Goal: Transaction & Acquisition: Download file/media

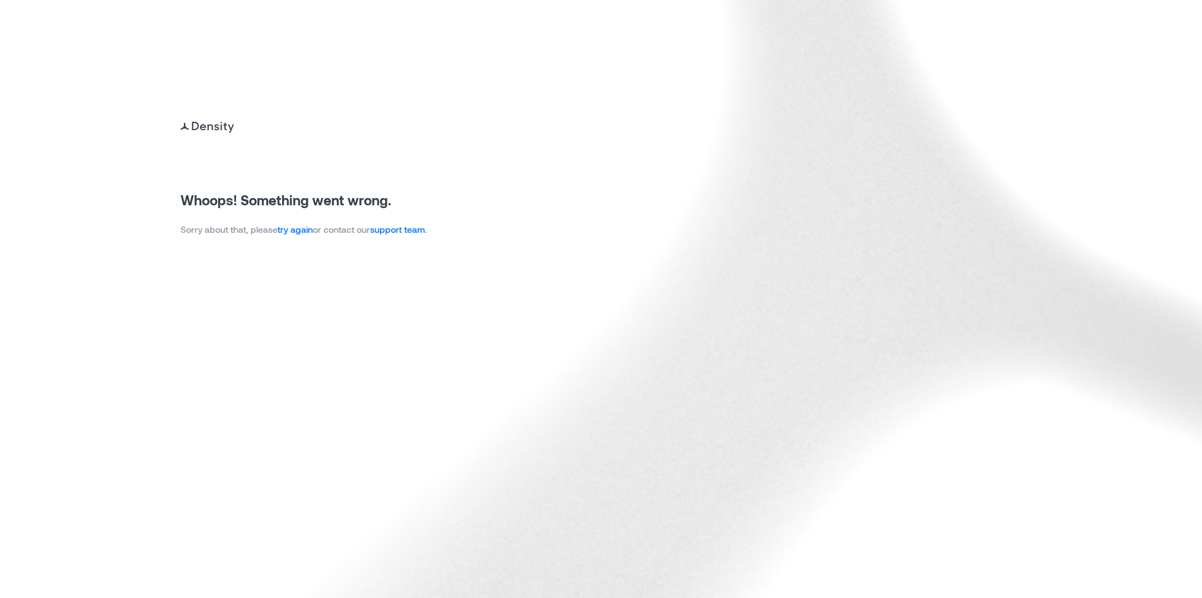
click at [1141, 320] on img at bounding box center [601, 299] width 1202 height 598
click at [297, 228] on link "try again" at bounding box center [295, 229] width 35 height 11
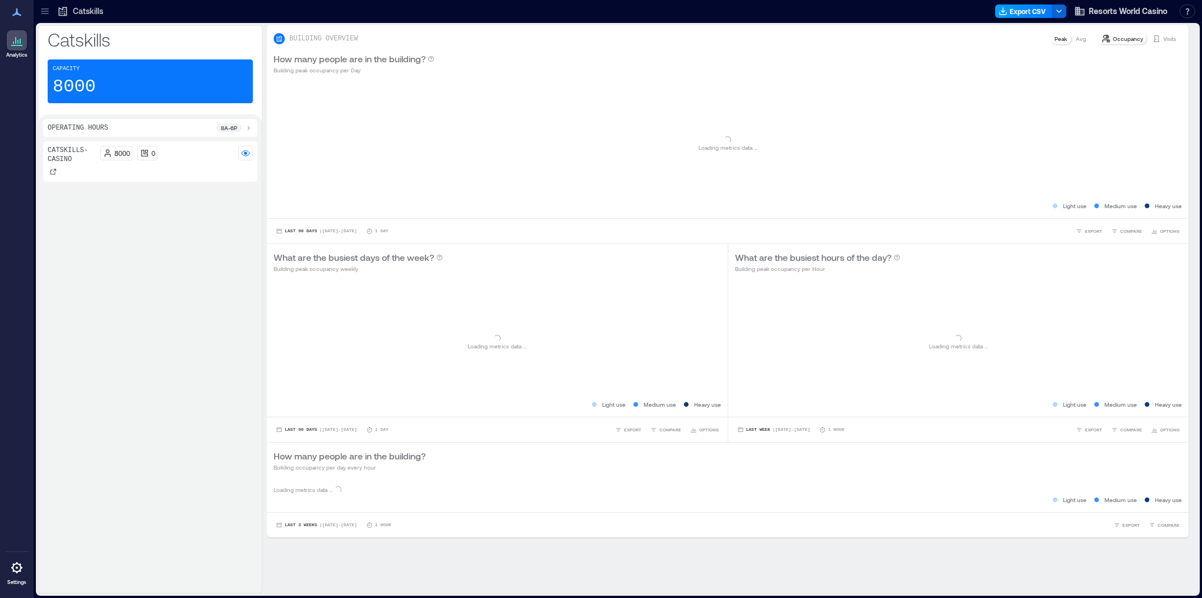
click at [1021, 7] on button "Export CSV" at bounding box center [1023, 10] width 57 height 13
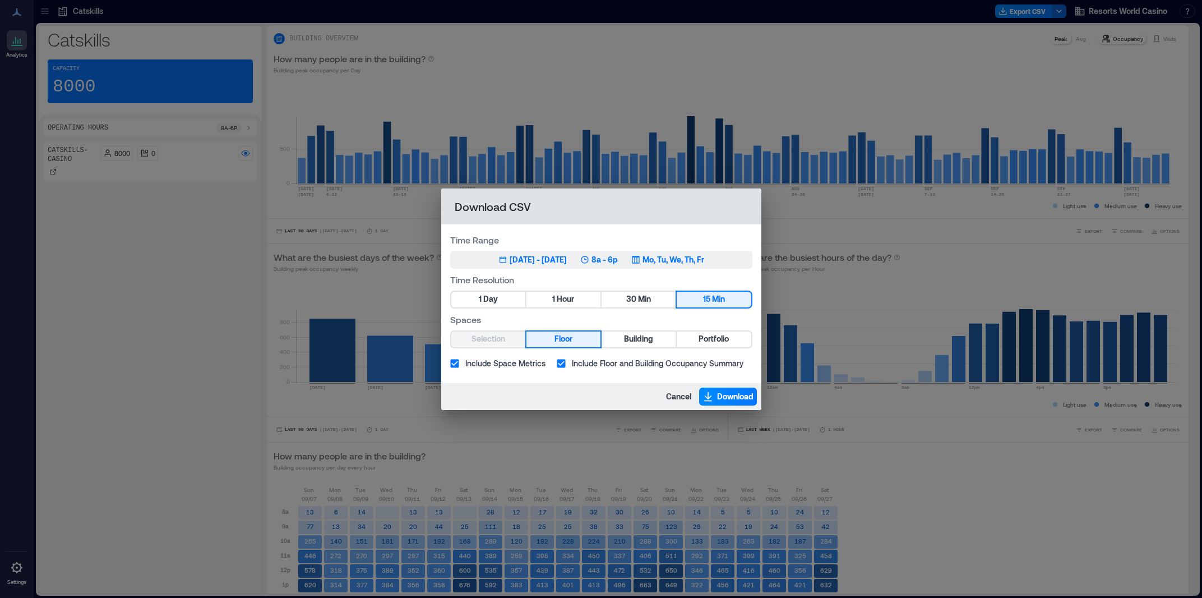
click at [589, 258] on icon "button" at bounding box center [584, 259] width 9 height 9
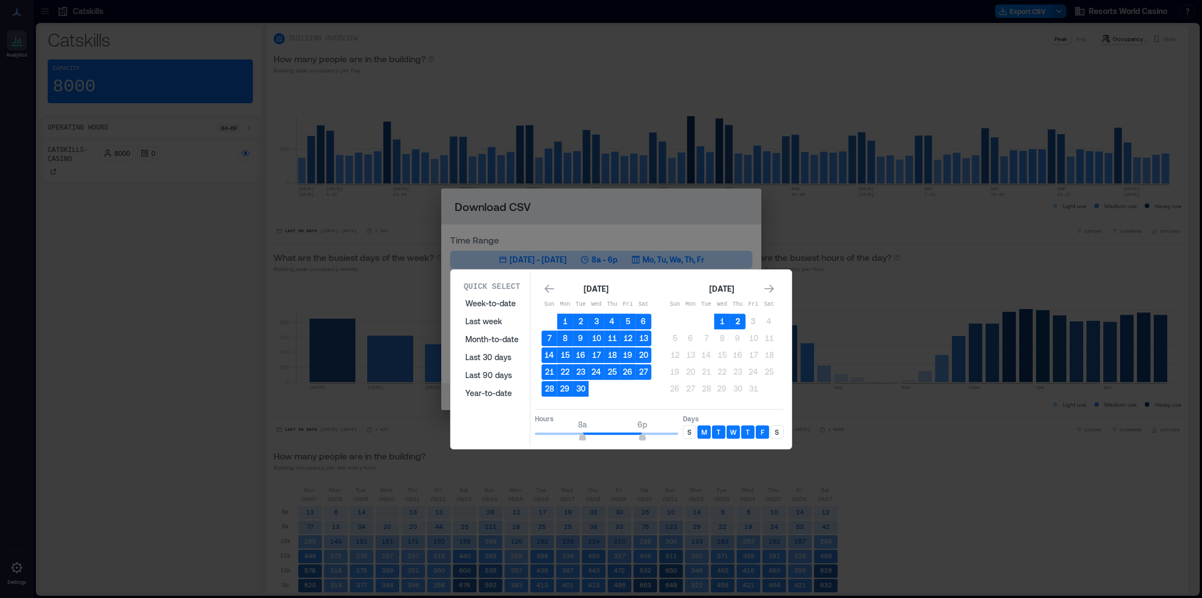
click at [739, 327] on button "2" at bounding box center [738, 321] width 16 height 16
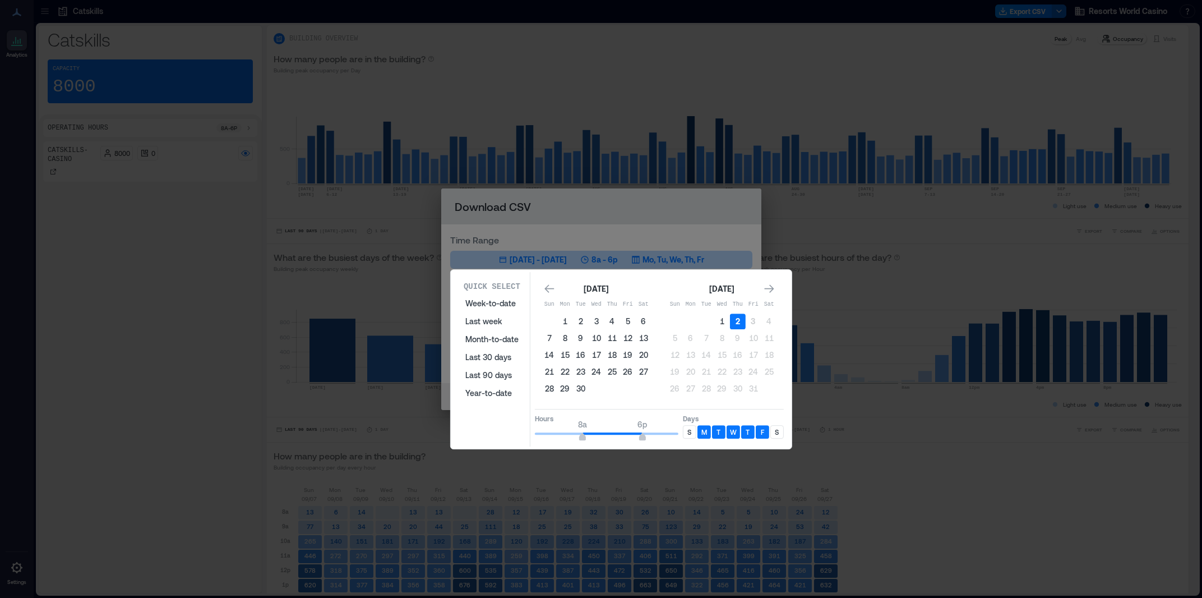
click at [739, 326] on button "2" at bounding box center [738, 321] width 16 height 16
type input "*"
drag, startPoint x: 584, startPoint y: 435, endPoint x: 488, endPoint y: 436, distance: 95.3
click at [488, 436] on div "Quick Select Week-to-date Last week Month-to-date Last 30 days Last 90 days Yea…" at bounding box center [621, 359] width 334 height 174
click at [581, 432] on span at bounding box center [559, 433] width 48 height 2
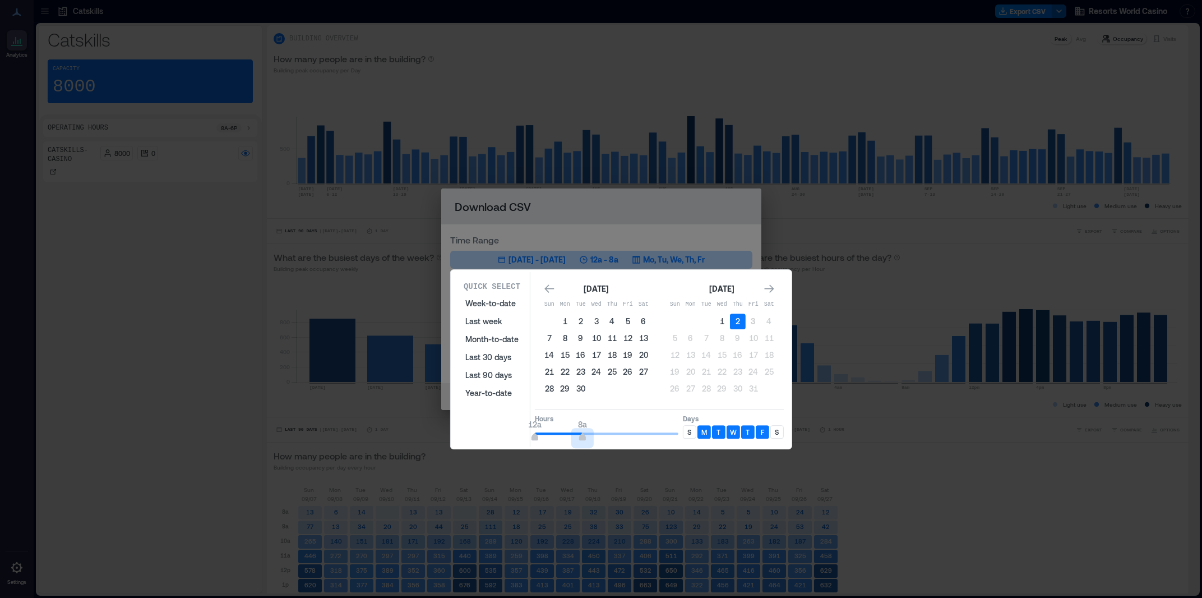
click at [576, 433] on span at bounding box center [559, 433] width 48 height 2
click at [574, 433] on span at bounding box center [556, 433] width 42 height 2
type input "*"
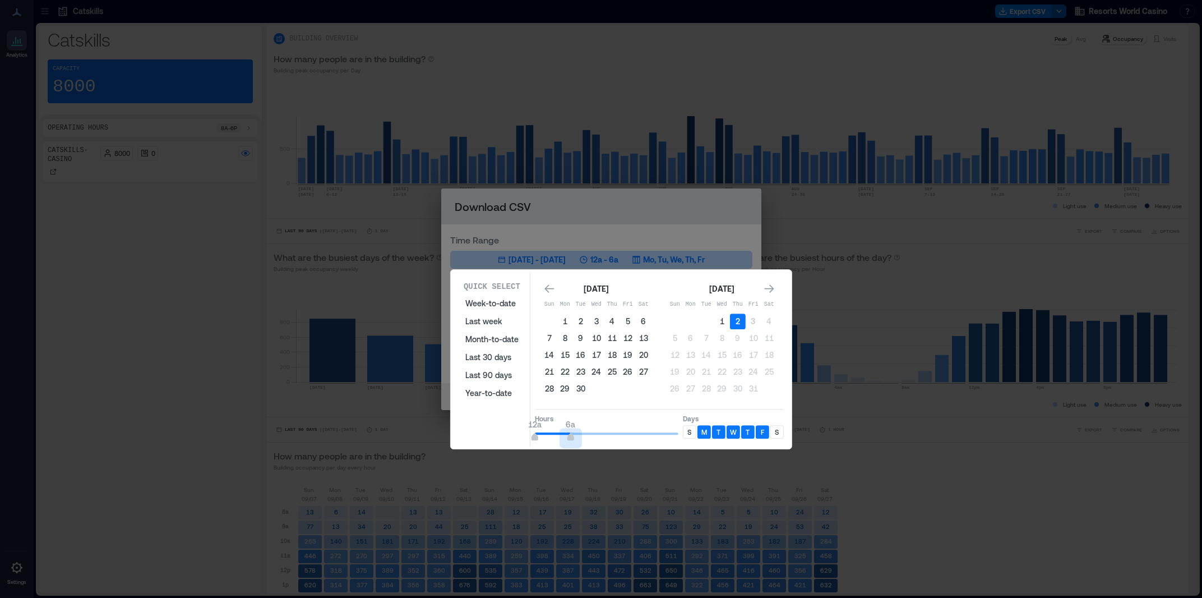
drag, startPoint x: 574, startPoint y: 433, endPoint x: 656, endPoint y: 428, distance: 82.0
click at [572, 435] on span "12a 6a" at bounding box center [607, 433] width 144 height 17
click at [688, 433] on p "S" at bounding box center [689, 431] width 4 height 9
click at [778, 432] on p "S" at bounding box center [777, 431] width 4 height 9
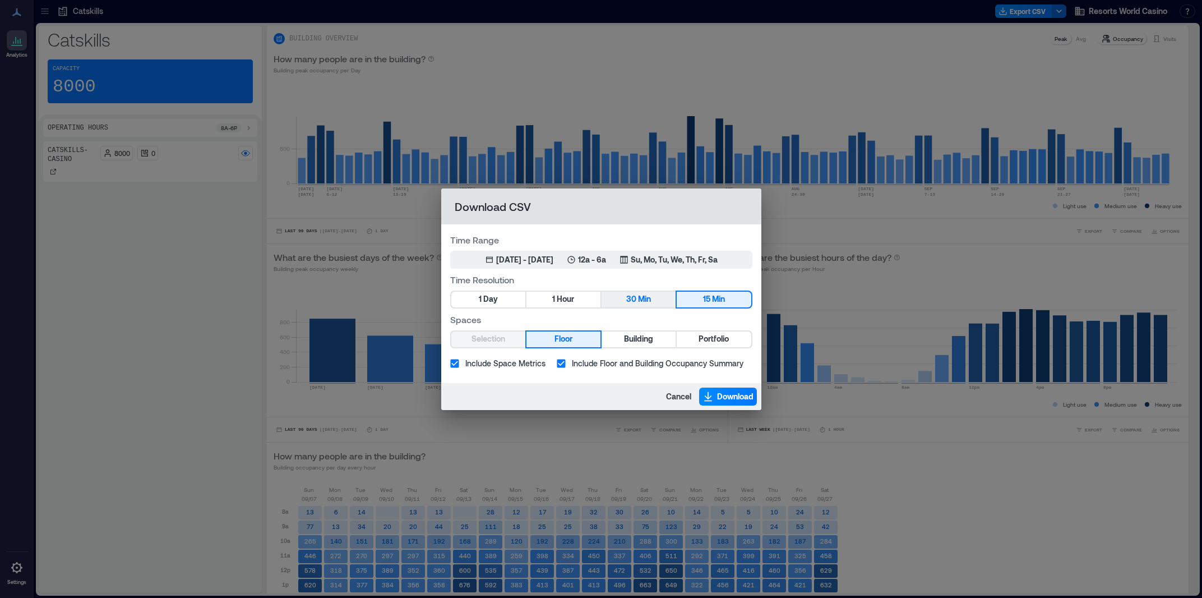
click at [565, 302] on span "Hour" at bounding box center [565, 299] width 17 height 14
click at [709, 338] on span "Portfolio" at bounding box center [714, 339] width 30 height 14
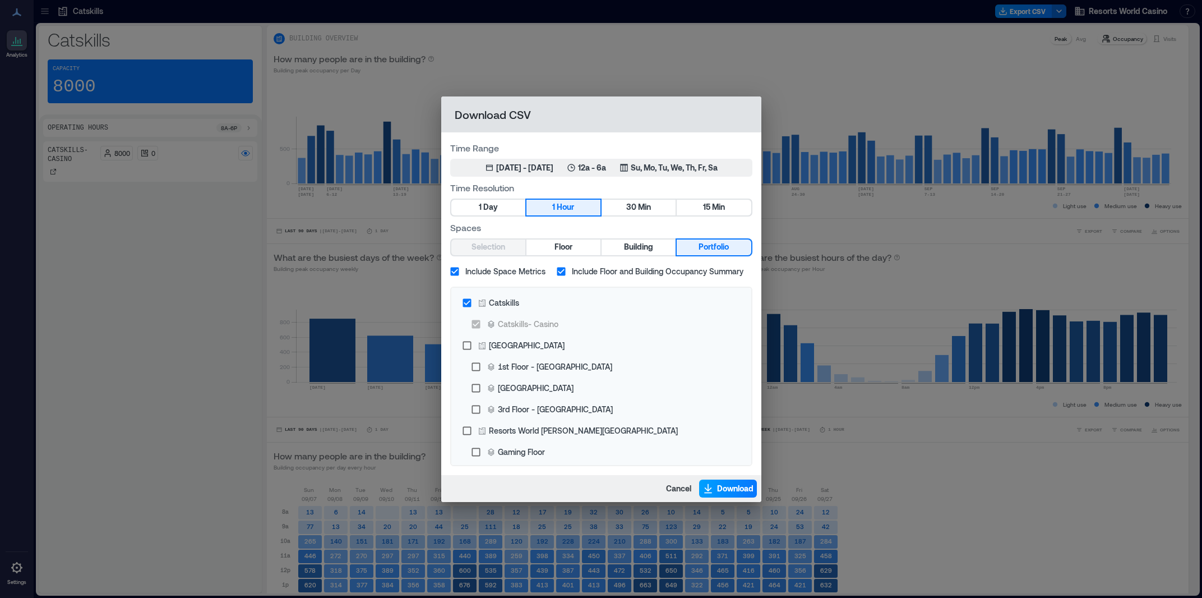
click at [730, 489] on span "Download" at bounding box center [735, 488] width 36 height 11
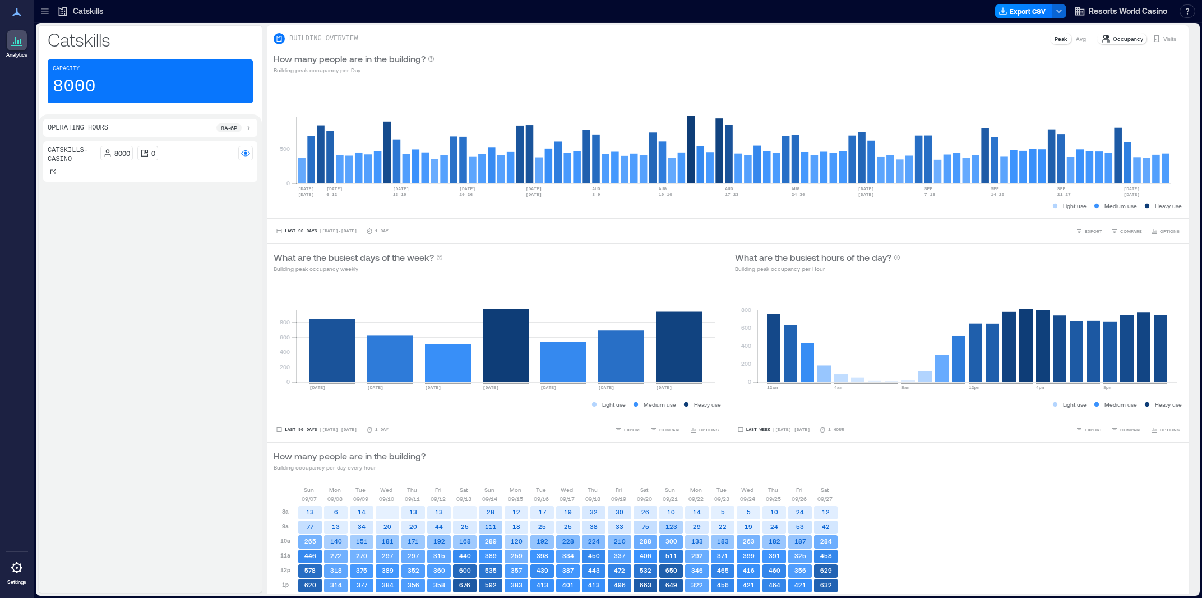
drag, startPoint x: 524, startPoint y: 42, endPoint x: 968, endPoint y: 9, distance: 444.7
click at [527, 41] on div "BUILDING OVERVIEW Peak Avg Occupancy Visits" at bounding box center [728, 38] width 908 height 13
click at [1014, 15] on button "Export CSV" at bounding box center [1023, 10] width 57 height 13
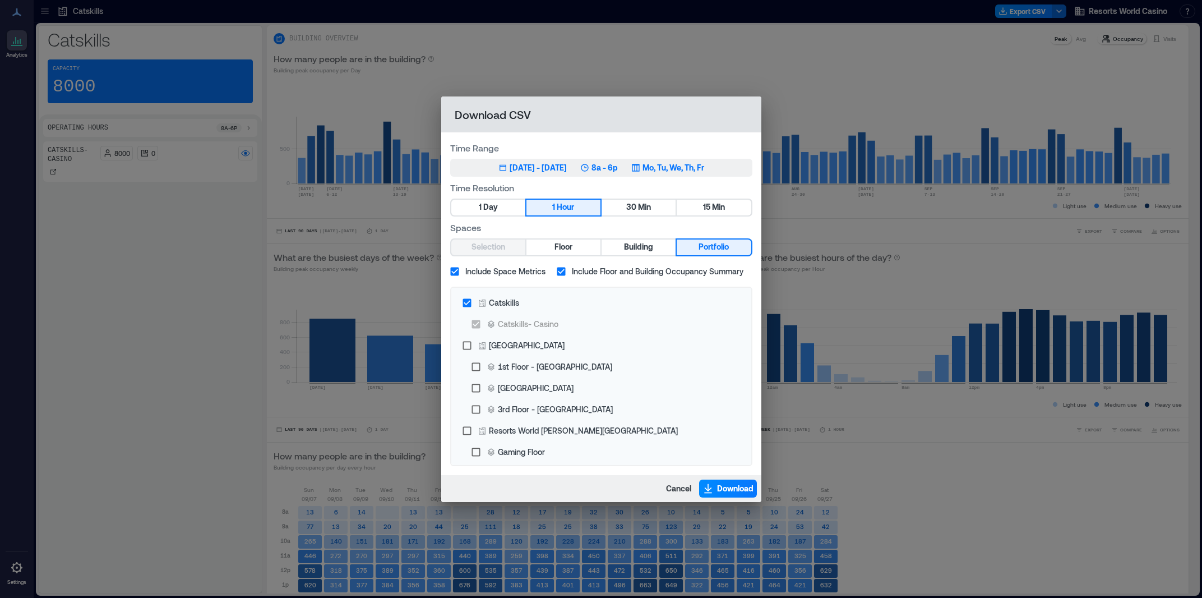
click at [589, 166] on icon "button" at bounding box center [584, 167] width 9 height 9
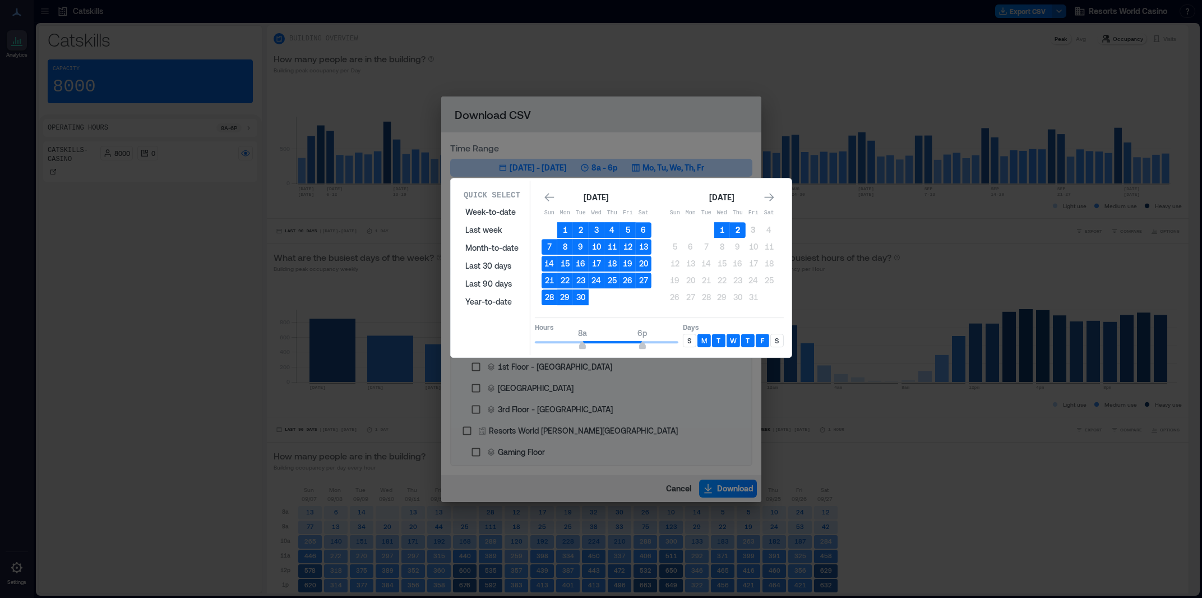
click at [738, 229] on button "2" at bounding box center [738, 230] width 16 height 16
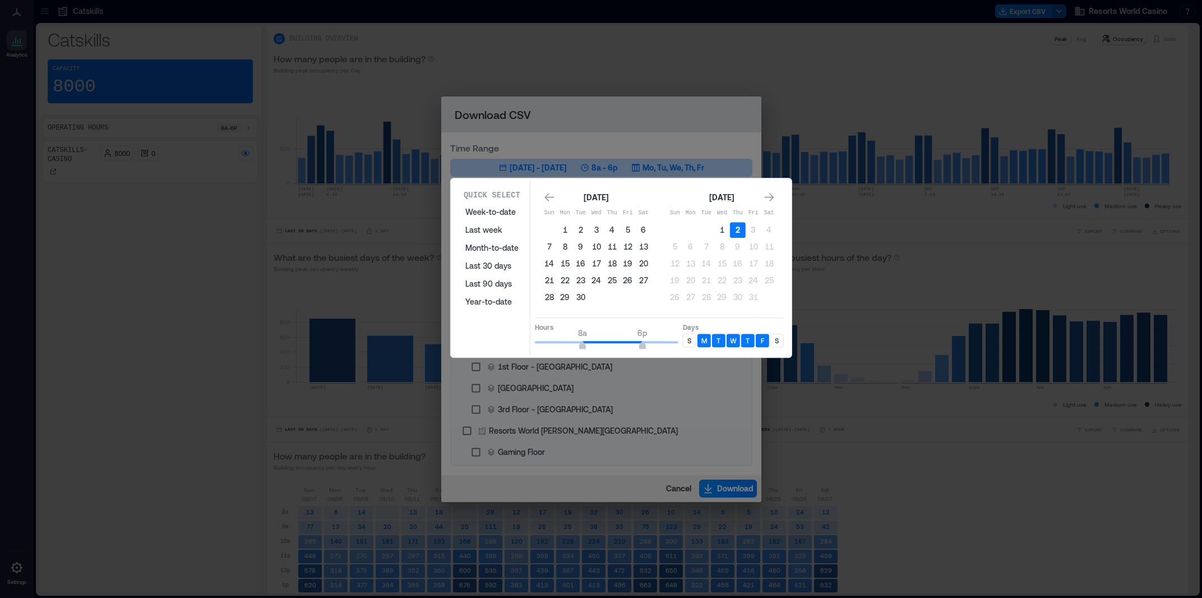
click at [737, 230] on button "2" at bounding box center [738, 230] width 16 height 16
type input "*"
drag, startPoint x: 587, startPoint y: 340, endPoint x: 570, endPoint y: 338, distance: 17.5
click at [570, 338] on span "6a 6p" at bounding box center [607, 342] width 144 height 17
type input "**"
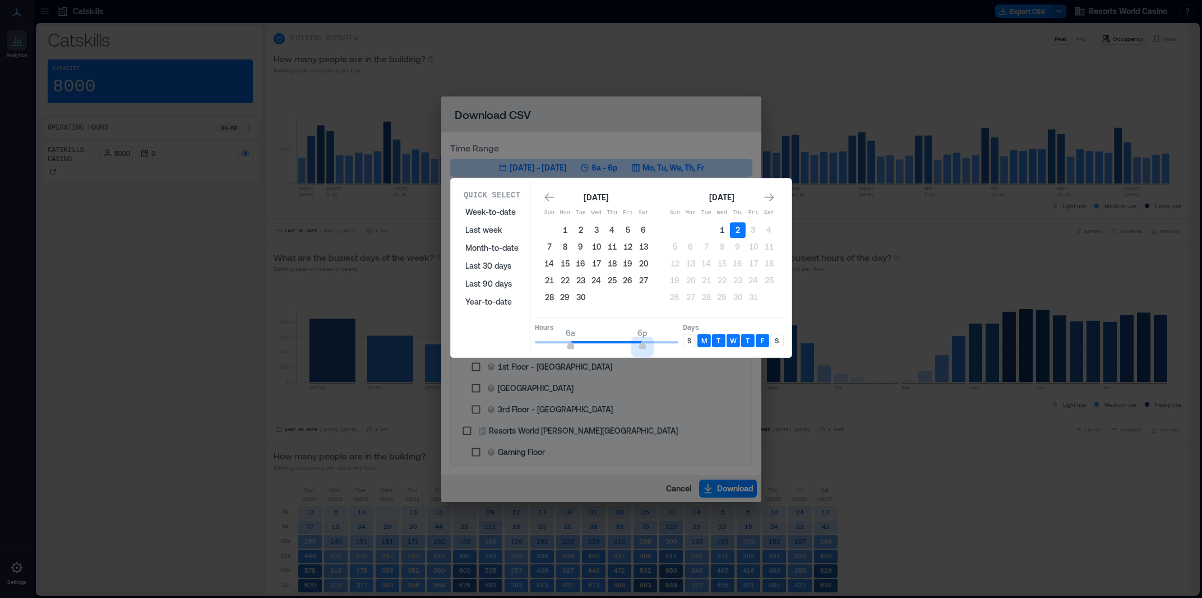
drag, startPoint x: 643, startPoint y: 342, endPoint x: 694, endPoint y: 341, distance: 50.5
click at [694, 341] on div "Hours 6a 6p Days S M T W T F S" at bounding box center [659, 333] width 249 height 33
click at [691, 338] on p "S" at bounding box center [689, 340] width 4 height 9
click at [773, 342] on div "S" at bounding box center [776, 340] width 13 height 13
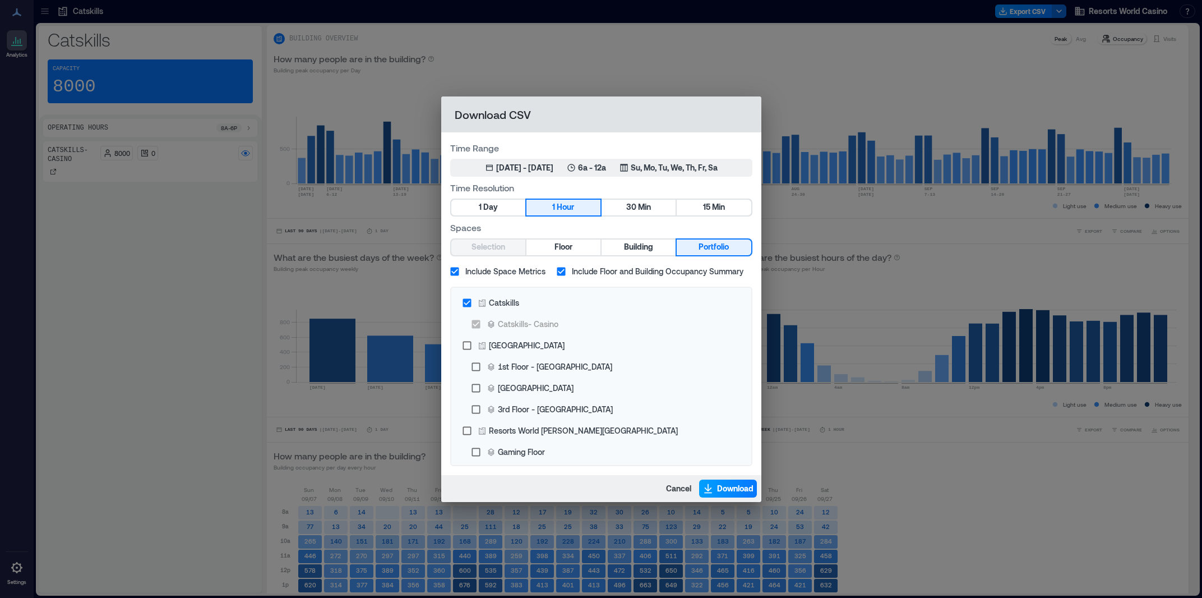
click at [724, 486] on span "Download" at bounding box center [735, 488] width 36 height 11
